Goal: Information Seeking & Learning: Learn about a topic

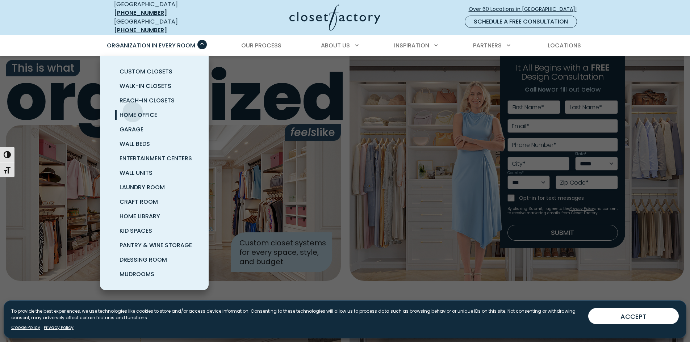
click at [132, 111] on span "Home Office" at bounding box center [138, 115] width 38 height 8
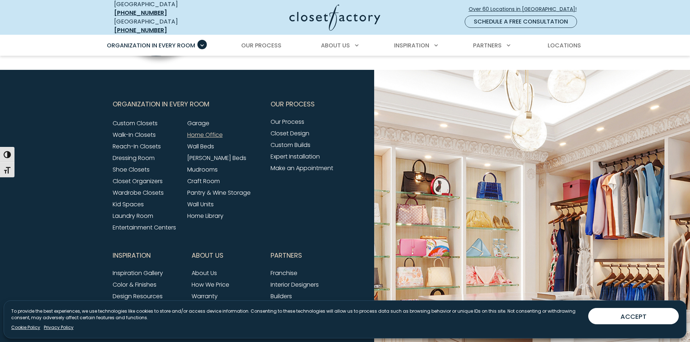
scroll to position [2452, 0]
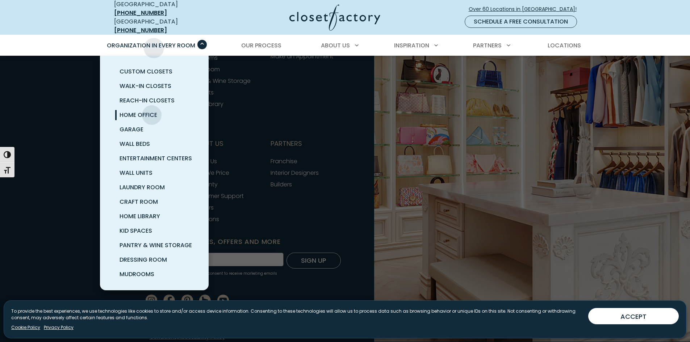
click at [155, 42] on span "Organization in Every Room" at bounding box center [151, 45] width 88 height 8
click at [130, 112] on span "Home Office" at bounding box center [138, 115] width 38 height 8
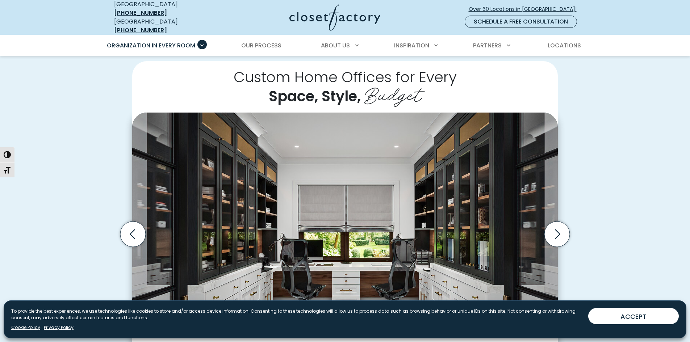
scroll to position [199, 0]
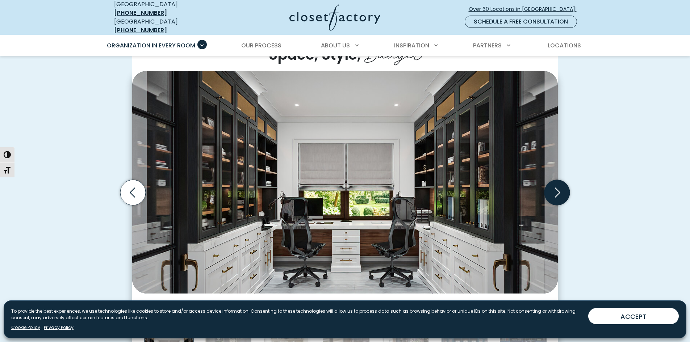
click at [554, 182] on icon "Next slide" at bounding box center [556, 192] width 25 height 25
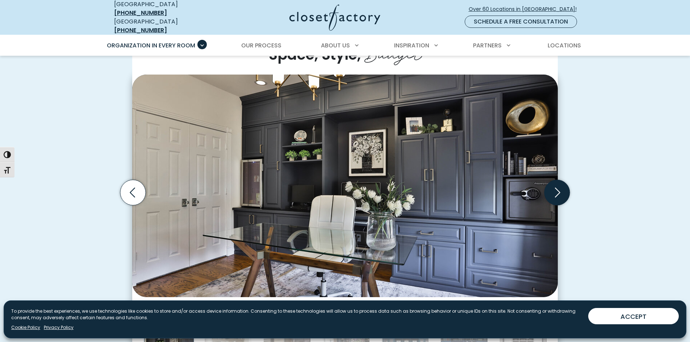
click at [554, 182] on icon "Next slide" at bounding box center [556, 192] width 25 height 25
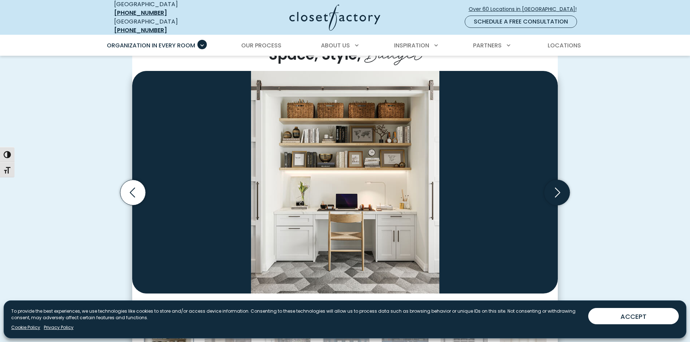
click at [554, 182] on icon "Next slide" at bounding box center [556, 192] width 25 height 25
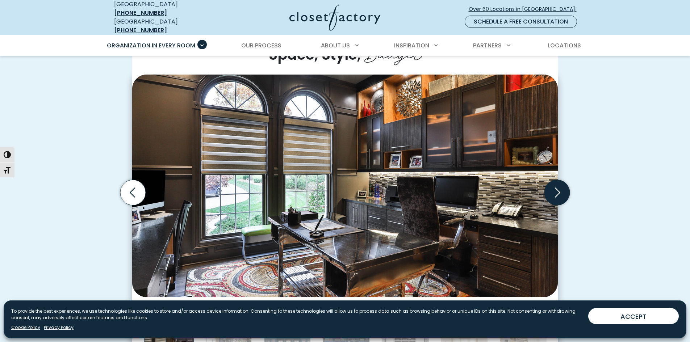
click at [554, 182] on icon "Next slide" at bounding box center [556, 192] width 25 height 25
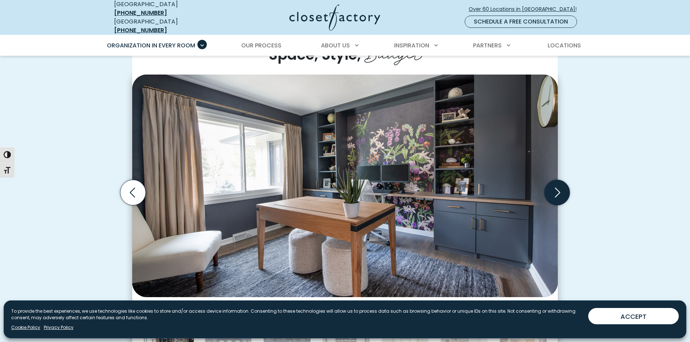
click at [554, 182] on icon "Next slide" at bounding box center [556, 192] width 25 height 25
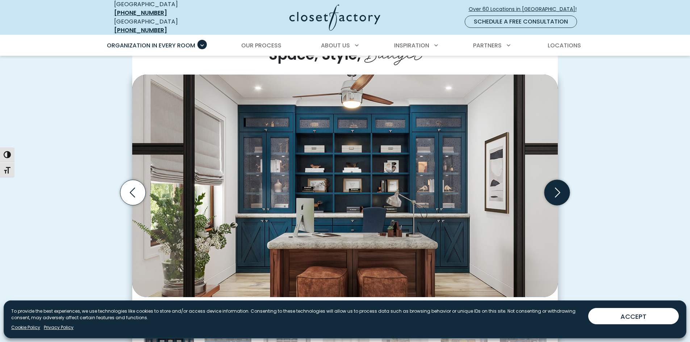
click at [554, 182] on icon "Next slide" at bounding box center [556, 192] width 25 height 25
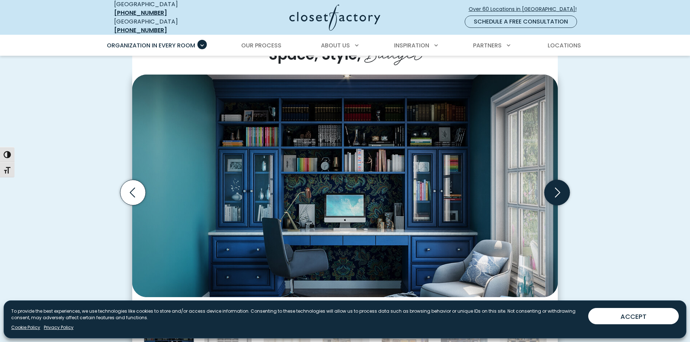
click at [554, 182] on icon "Next slide" at bounding box center [556, 192] width 25 height 25
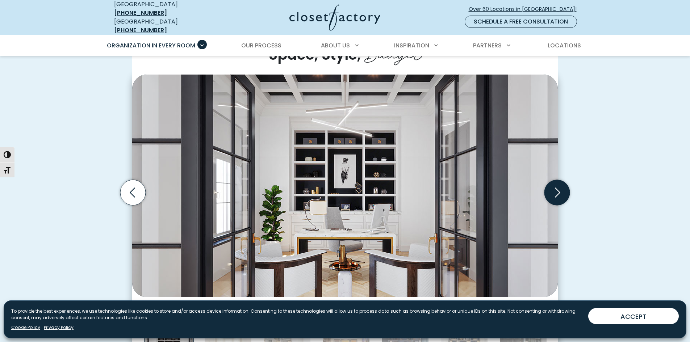
click at [554, 182] on icon "Next slide" at bounding box center [556, 192] width 25 height 25
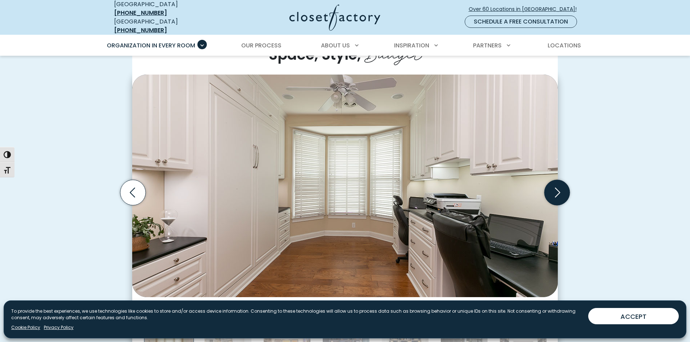
click at [554, 182] on icon "Next slide" at bounding box center [556, 192] width 25 height 25
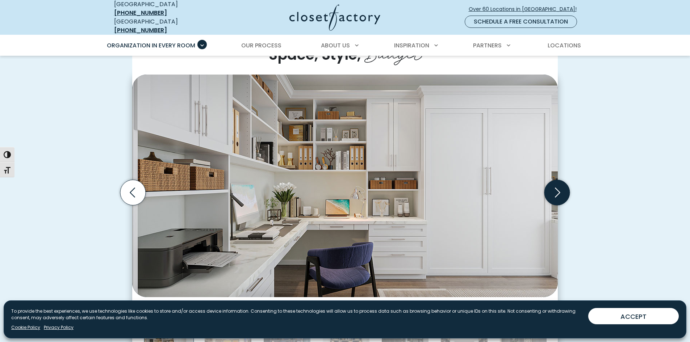
click at [554, 182] on icon "Next slide" at bounding box center [556, 192] width 25 height 25
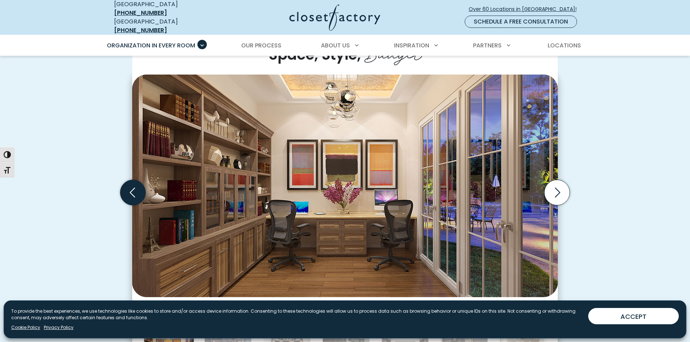
click at [137, 183] on icon "Previous slide" at bounding box center [132, 192] width 25 height 25
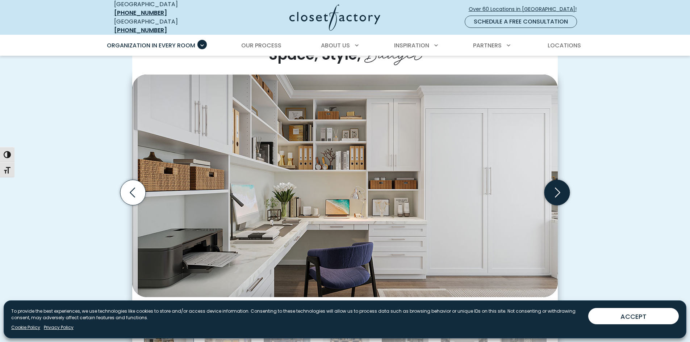
click at [551, 184] on icon "Next slide" at bounding box center [556, 192] width 25 height 25
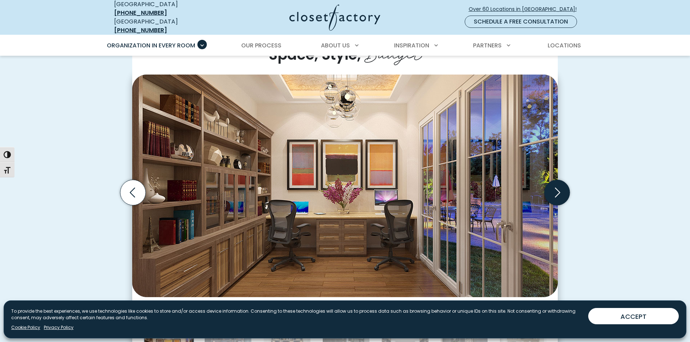
click at [551, 184] on icon "Next slide" at bounding box center [556, 192] width 25 height 25
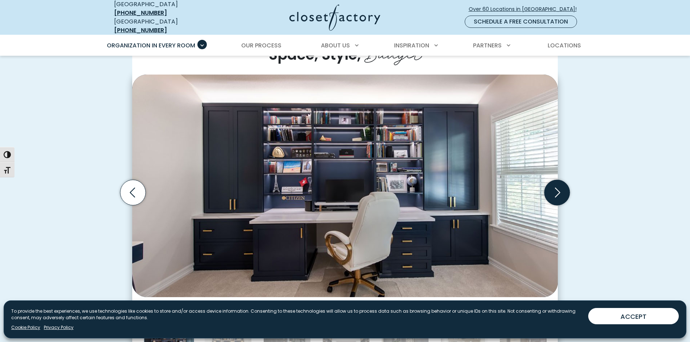
click at [551, 184] on icon "Next slide" at bounding box center [556, 192] width 25 height 25
